Goal: Find specific page/section: Find specific page/section

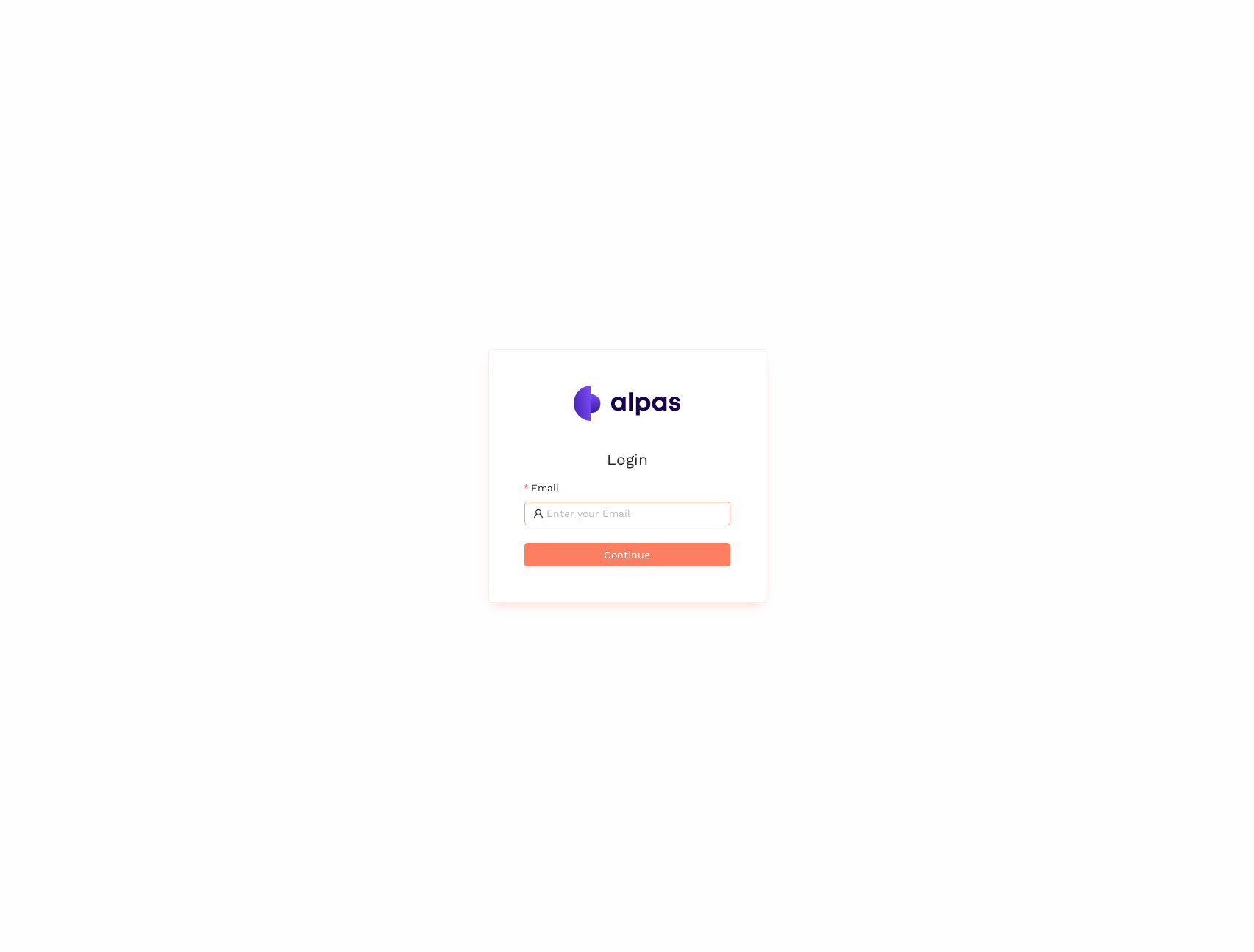
click at [637, 513] on input "Email" at bounding box center [633, 513] width 175 height 17
click at [0, 951] on com-1password-button at bounding box center [0, 952] width 0 height 0
type input "[EMAIL_ADDRESS]"
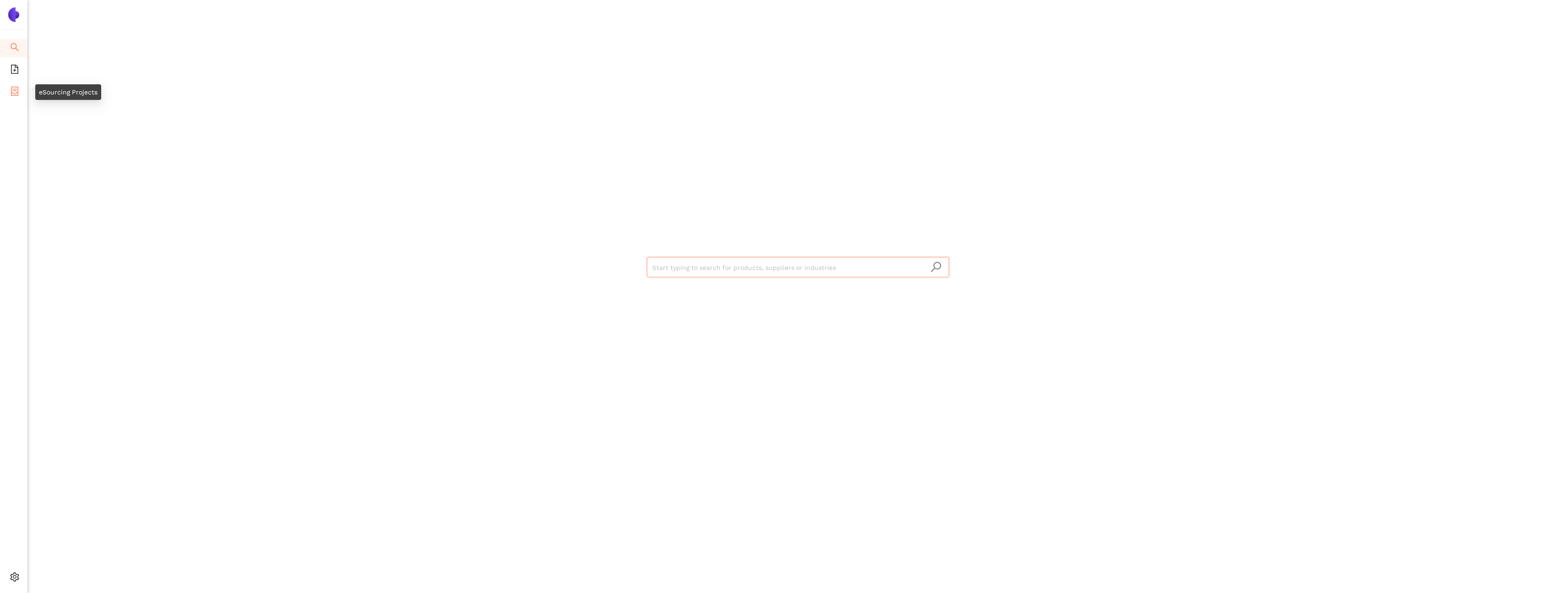
click at [12, 91] on icon "container" at bounding box center [15, 91] width 9 height 9
